Goal: Information Seeking & Learning: Learn about a topic

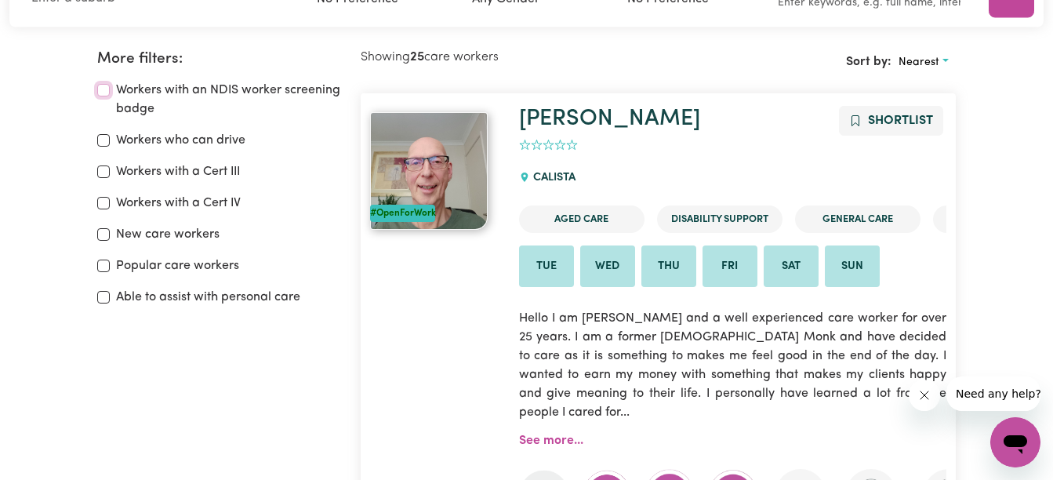
click at [103, 95] on input "Workers with an NDIS worker screening badge" at bounding box center [103, 90] width 13 height 13
checkbox input "true"
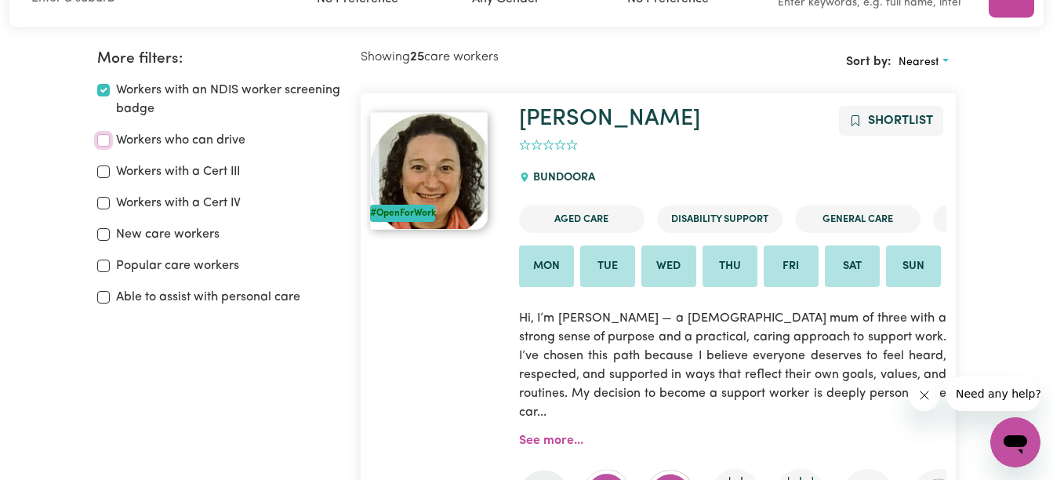
click at [104, 138] on input "Workers who can drive" at bounding box center [103, 140] width 13 height 13
checkbox input "true"
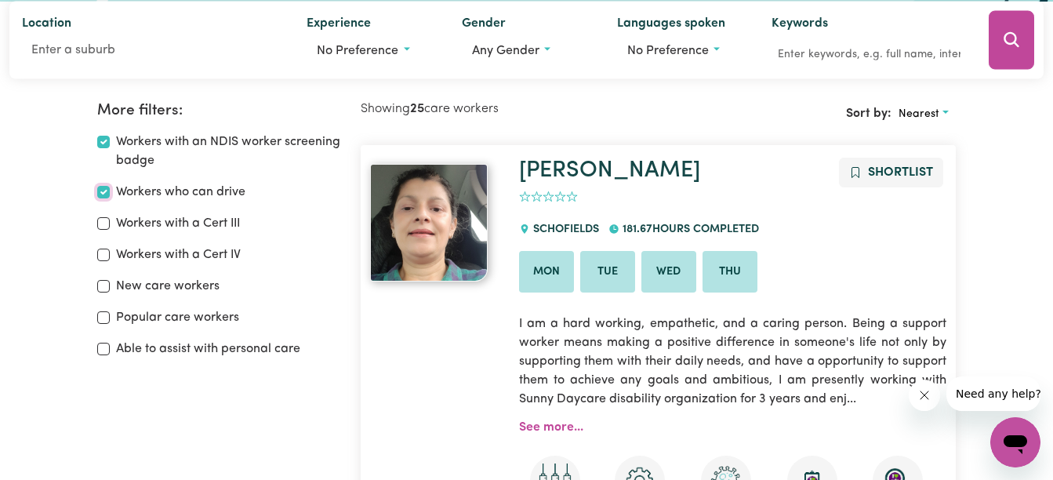
scroll to position [183, 0]
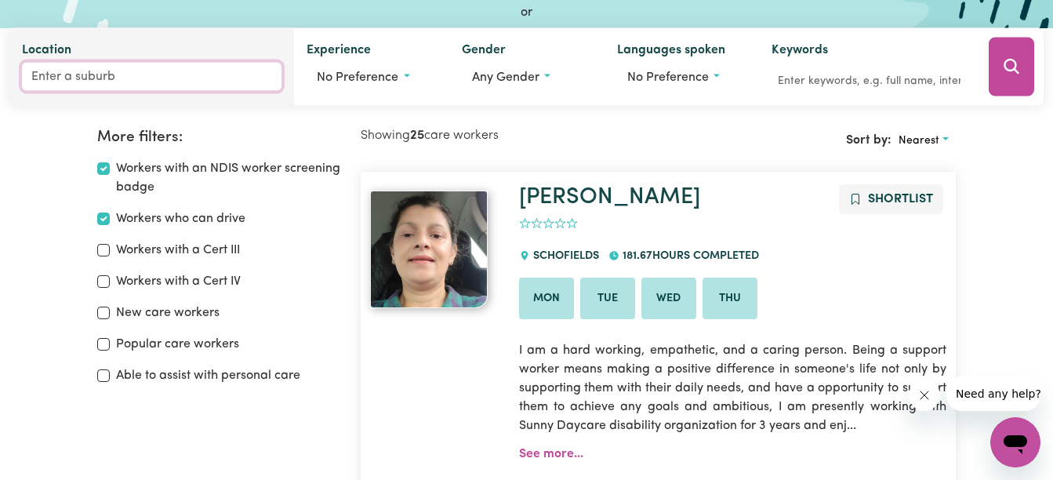
click at [71, 78] on input "Location" at bounding box center [151, 77] width 259 height 28
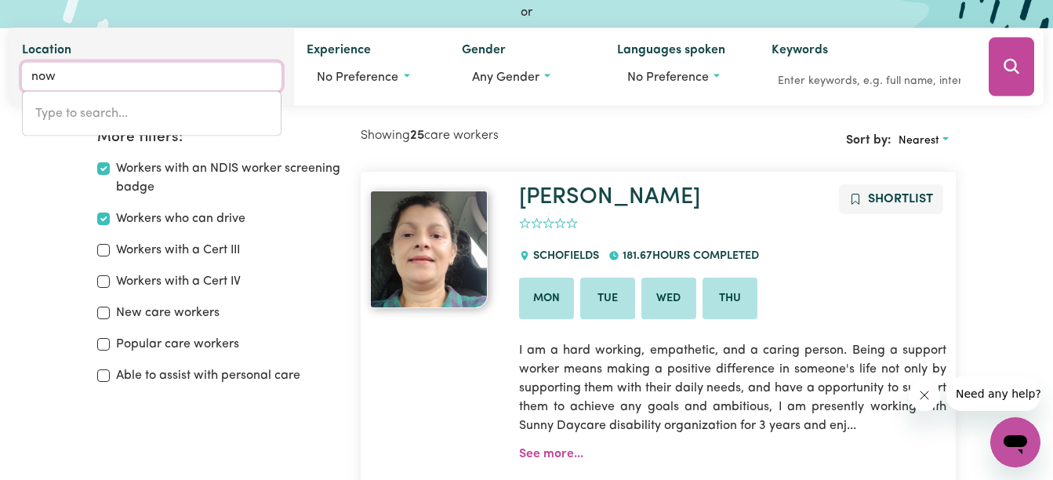
scroll to position [175, 0]
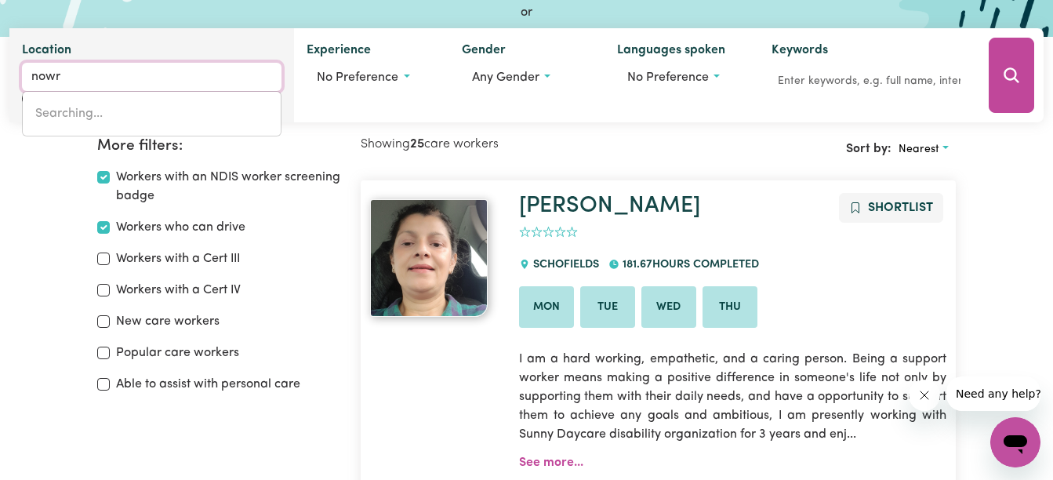
type input "nowra"
type input "nowra, [GEOGRAPHIC_DATA], 2541"
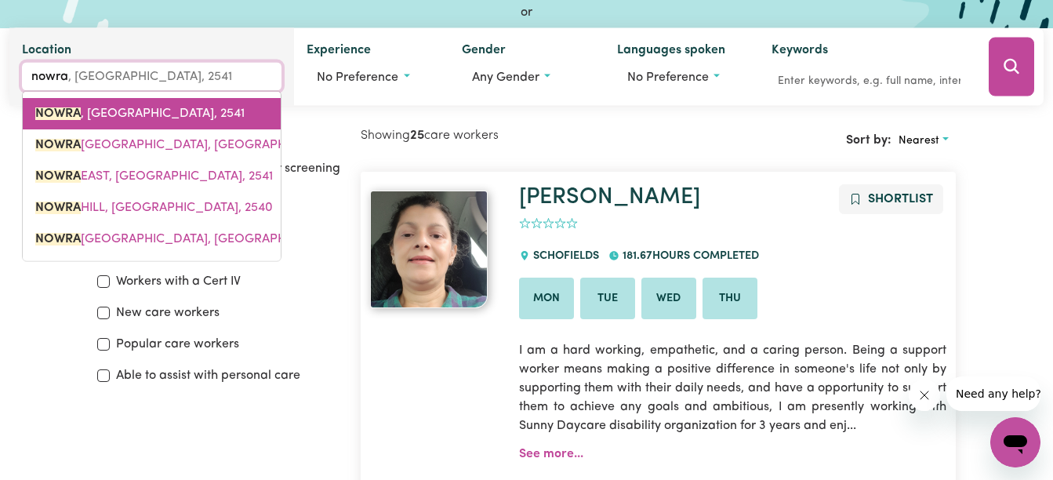
click at [116, 114] on span "NOWRA , [GEOGRAPHIC_DATA], 2541" at bounding box center [139, 113] width 209 height 13
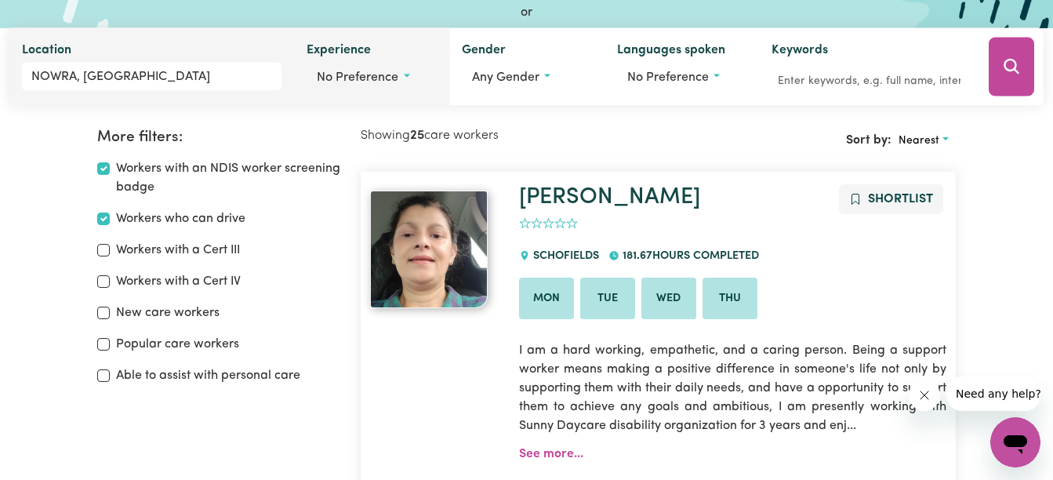
click at [408, 76] on button "No preference" at bounding box center [371, 78] width 130 height 30
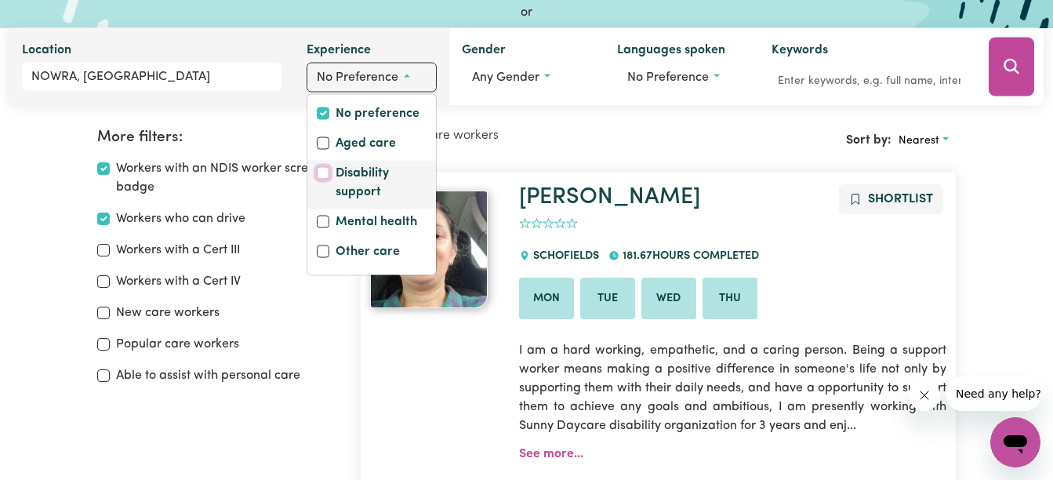
click at [320, 172] on input "Disability support" at bounding box center [323, 173] width 13 height 13
checkbox input "true"
checkbox input "false"
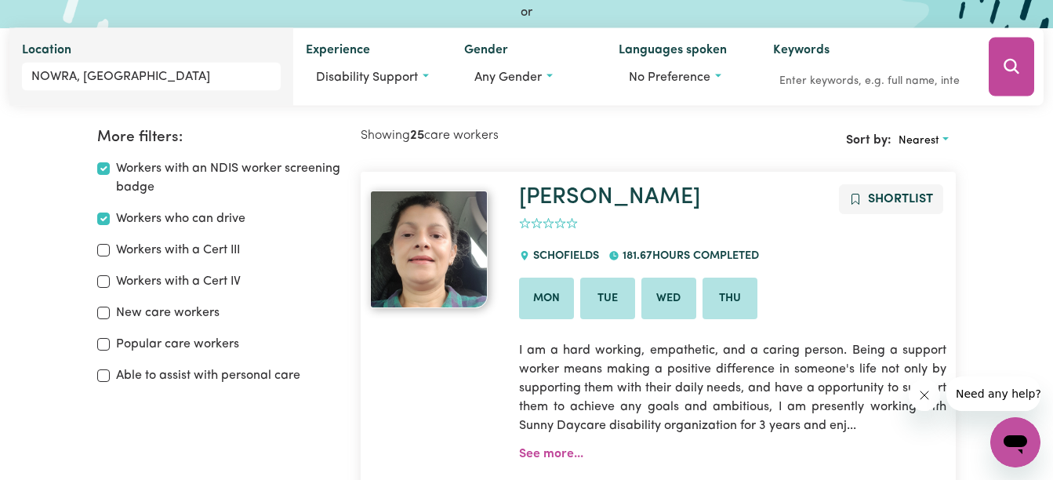
click at [1024, 78] on button "Search" at bounding box center [1010, 67] width 45 height 59
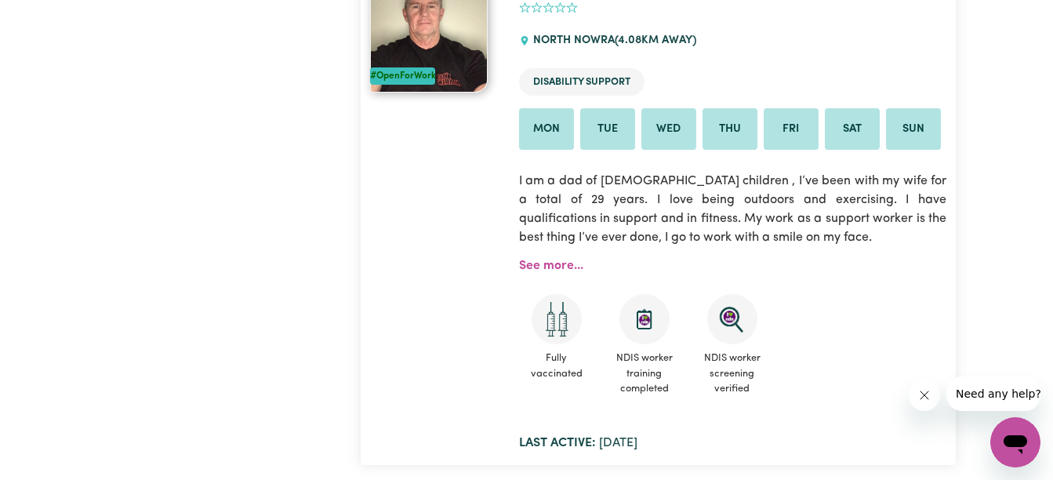
scroll to position [889, 0]
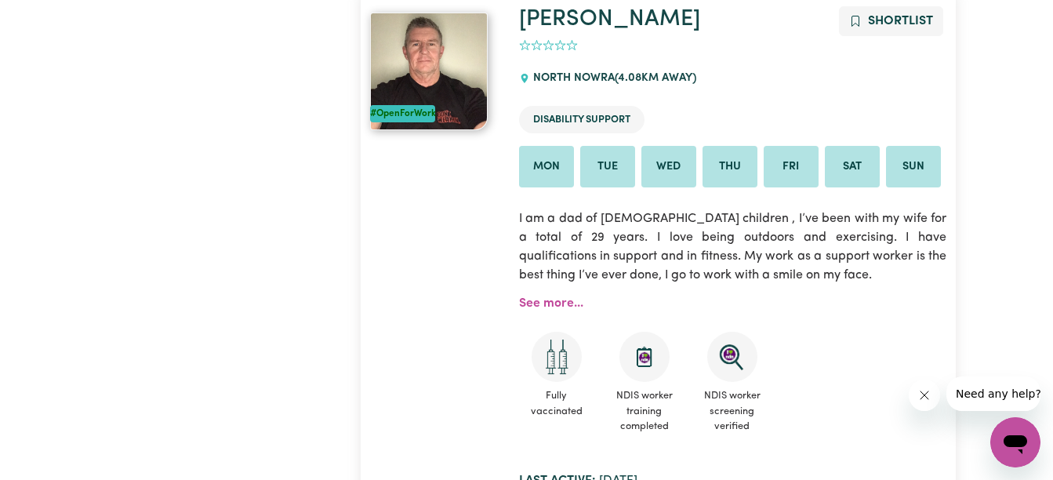
click at [444, 56] on img at bounding box center [429, 72] width 118 height 118
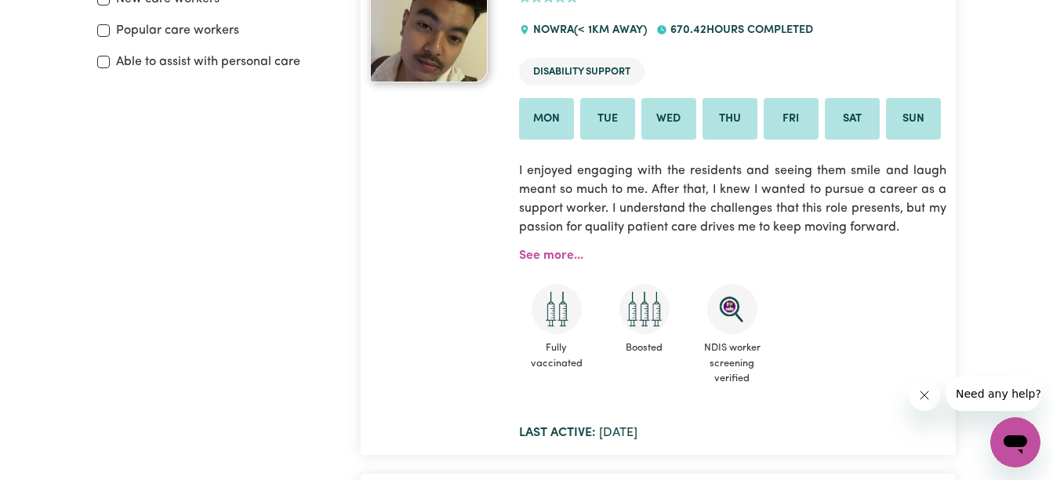
scroll to position [340, 0]
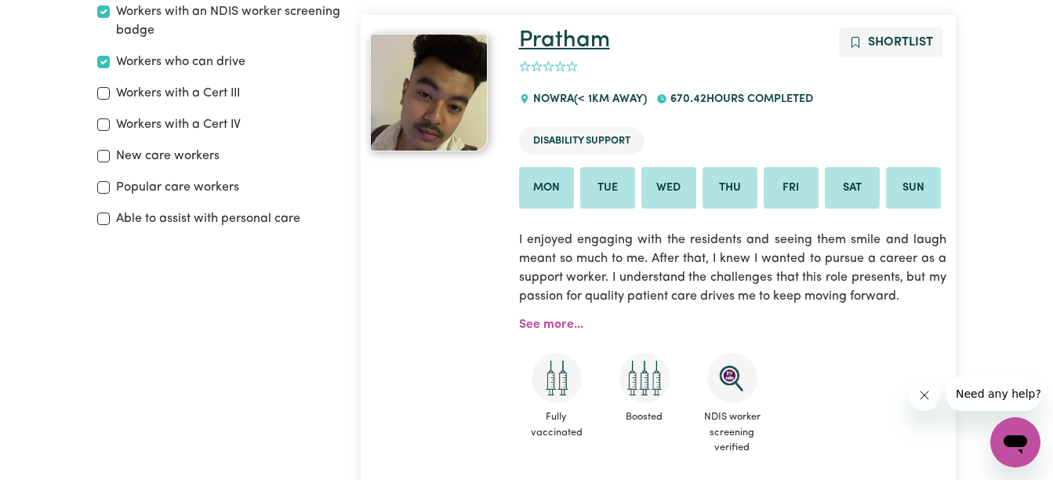
click at [558, 36] on link "Pratham" at bounding box center [564, 40] width 91 height 23
